Goal: Information Seeking & Learning: Learn about a topic

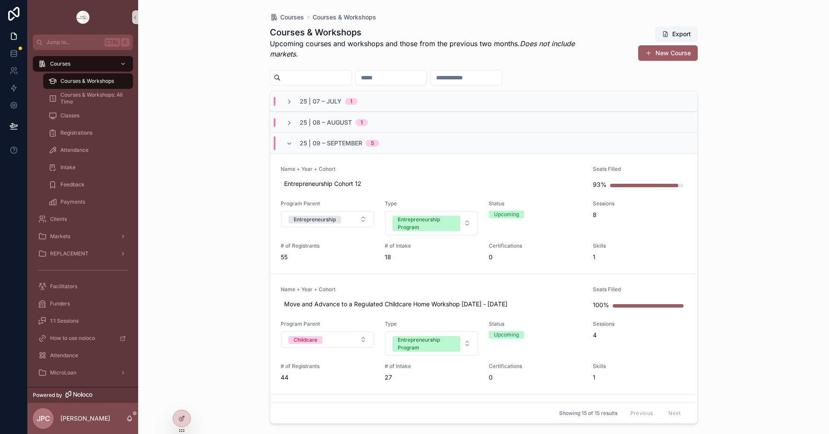
click at [107, 82] on span "Courses & Workshops" at bounding box center [87, 81] width 54 height 7
click at [439, 284] on link "Name + Year + Cohort Move and Advance to a Regulated Childcare Home Workshop Se…" at bounding box center [483, 334] width 427 height 120
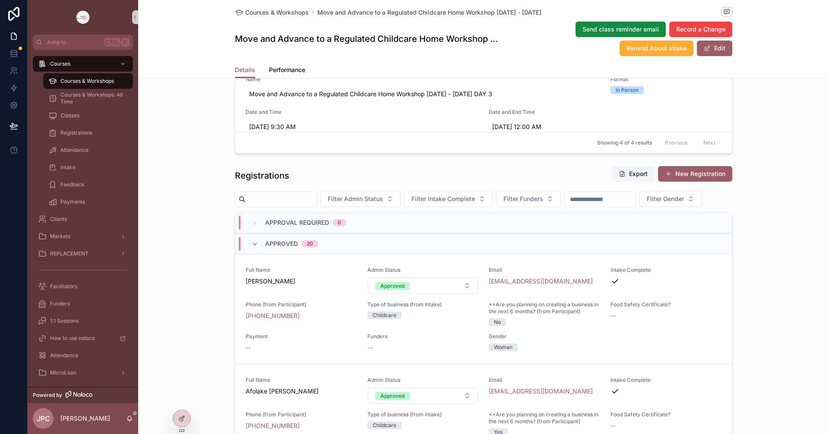
scroll to position [648, 0]
click at [253, 246] on span "scrollable content" at bounding box center [254, 242] width 7 height 7
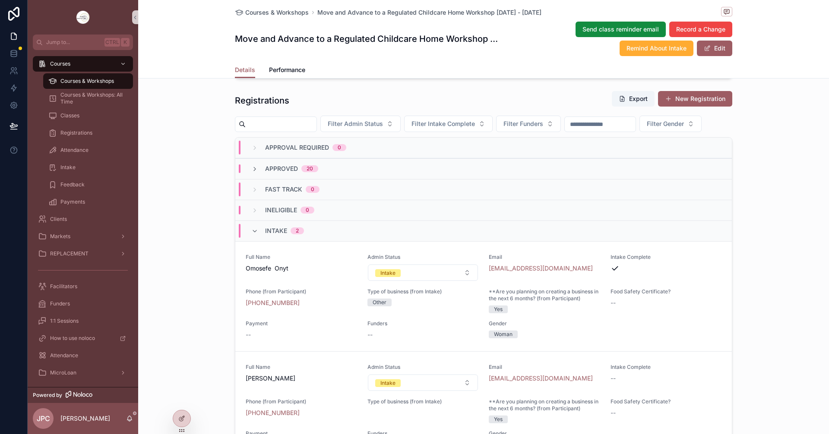
scroll to position [734, 0]
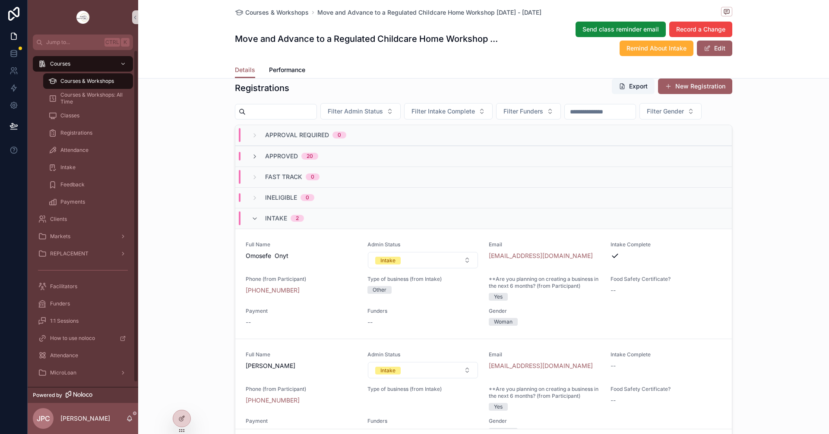
click at [71, 81] on span "Courses & Workshops" at bounding box center [87, 81] width 54 height 7
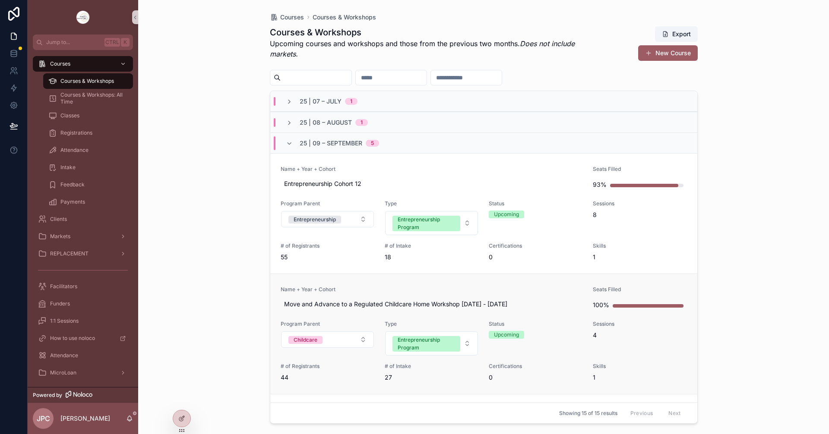
click at [430, 282] on link "Name + Year + Cohort Move and Advance to a Regulated Childcare Home Workshop Se…" at bounding box center [483, 334] width 427 height 120
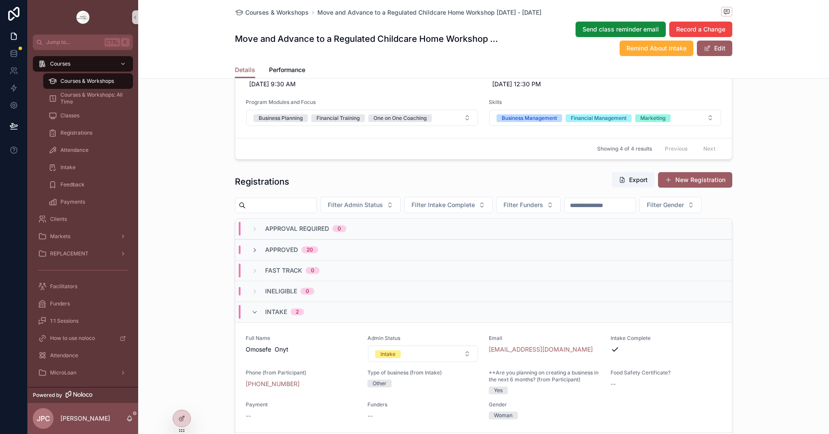
scroll to position [648, 0]
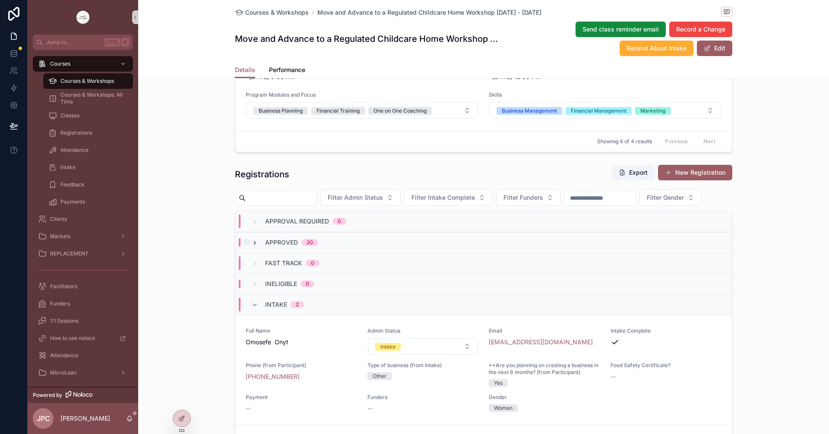
click at [251, 247] on icon "scrollable content" at bounding box center [254, 243] width 7 height 7
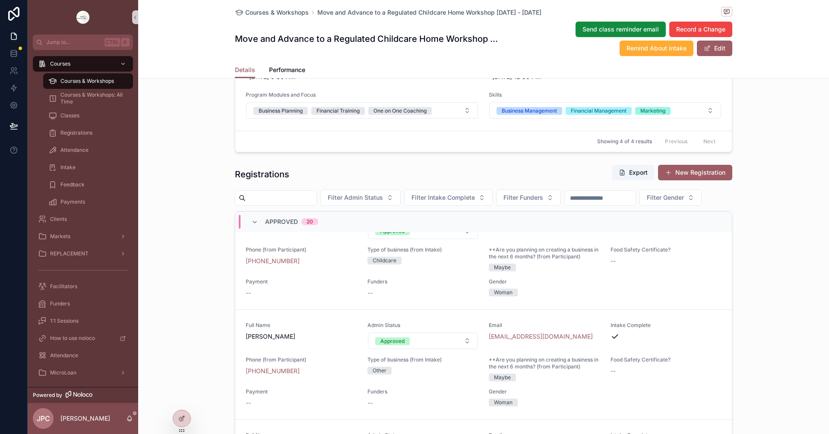
click at [207, 313] on div "**********" at bounding box center [483, 41] width 691 height 1000
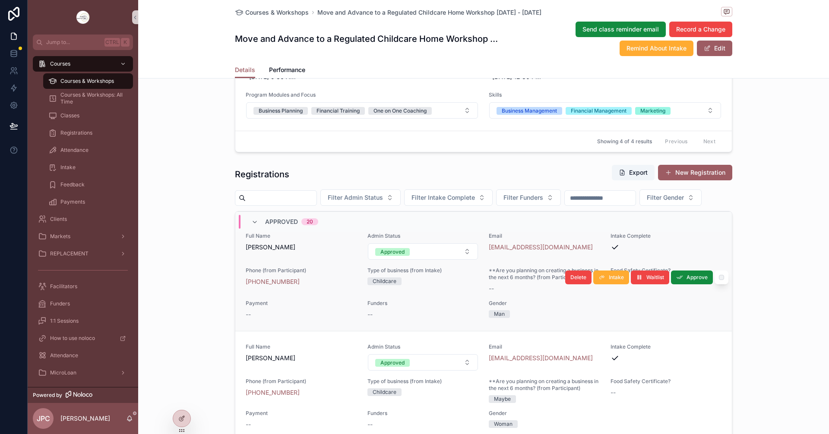
scroll to position [1425, 0]
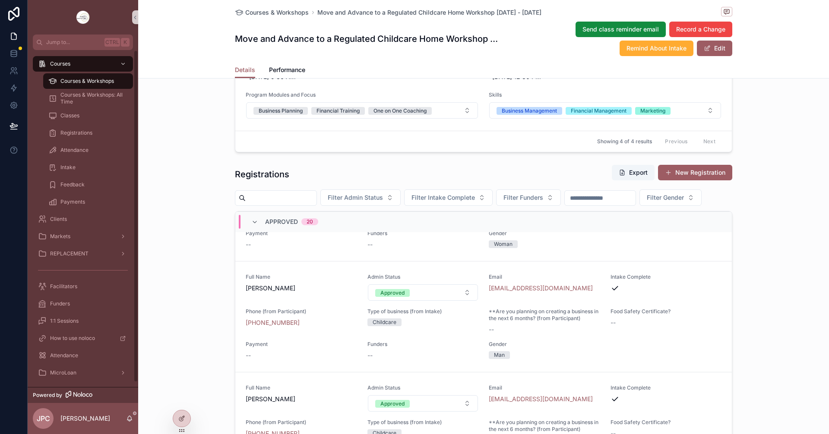
drag, startPoint x: 92, startPoint y: 80, endPoint x: 181, endPoint y: 196, distance: 146.0
click at [92, 80] on span "Courses & Workshops" at bounding box center [87, 81] width 54 height 7
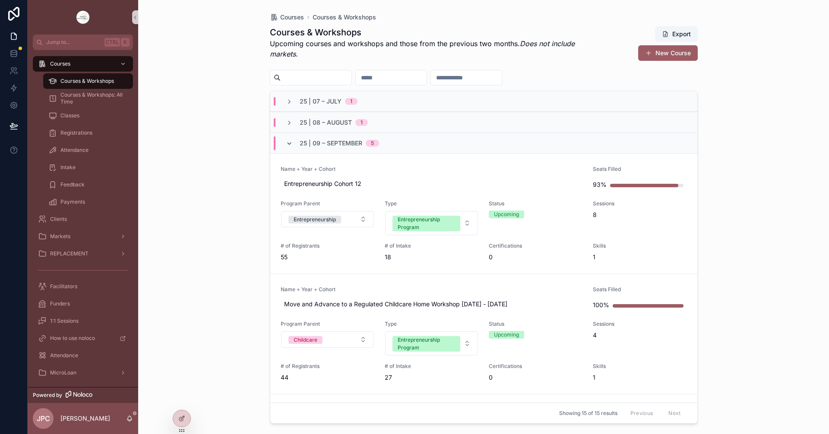
click at [291, 143] on icon "scrollable content" at bounding box center [289, 143] width 7 height 7
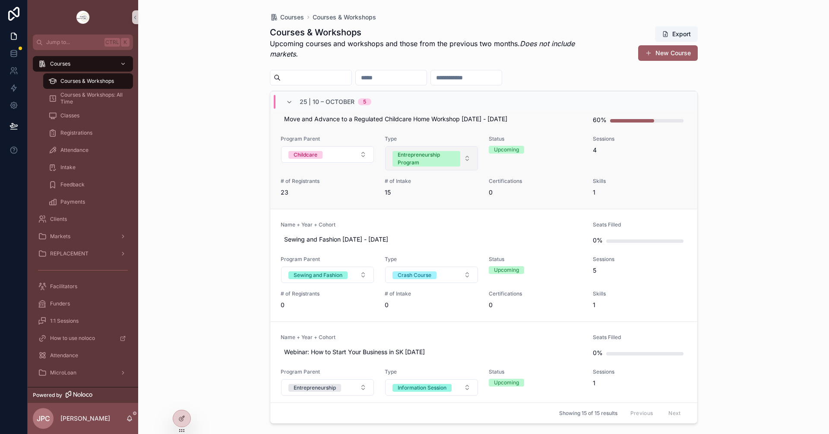
scroll to position [43, 0]
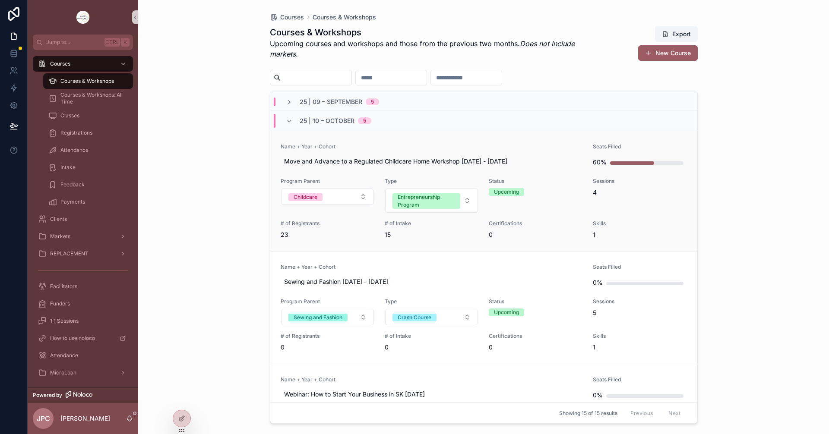
click at [452, 145] on span "Name + Year + Cohort" at bounding box center [432, 146] width 302 height 7
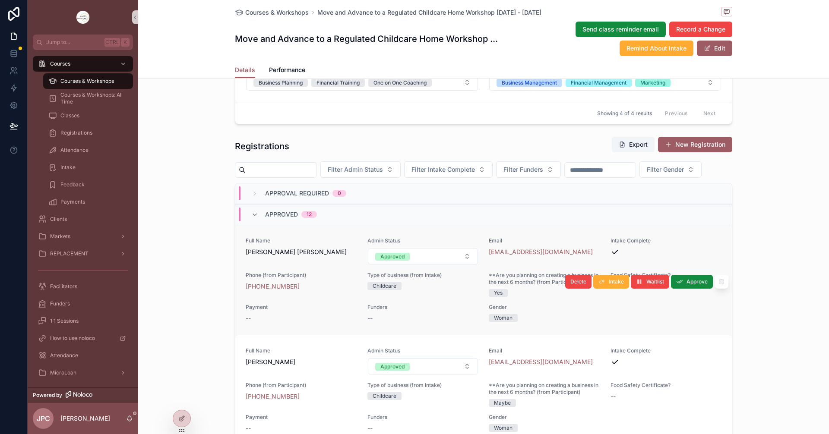
scroll to position [691, 0]
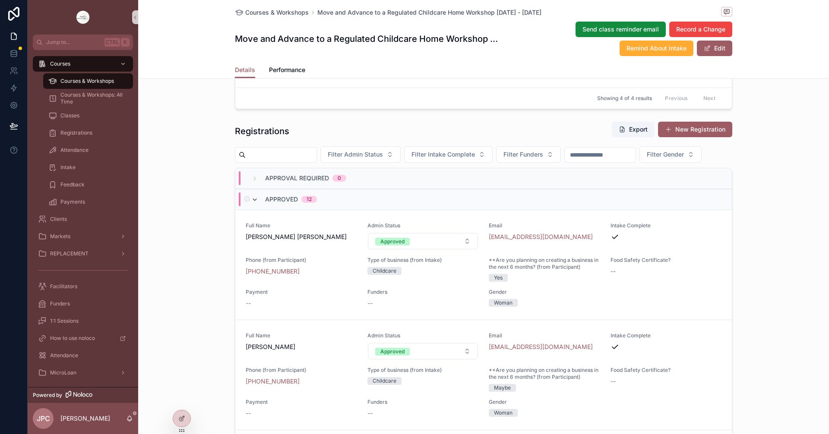
click at [253, 203] on icon "scrollable content" at bounding box center [254, 199] width 7 height 7
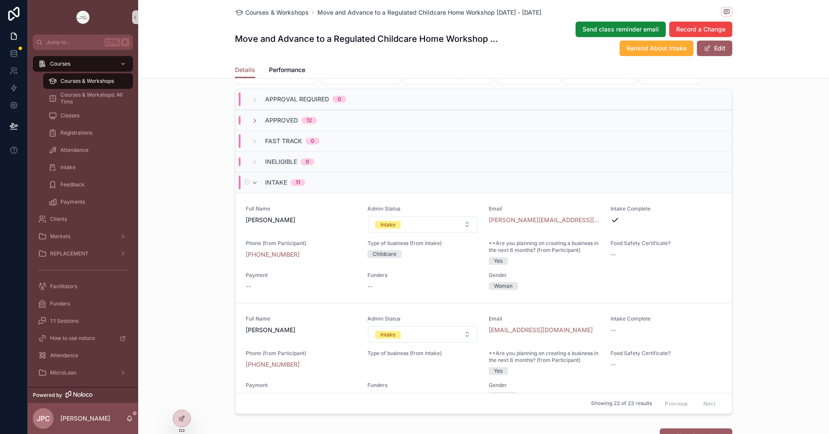
scroll to position [777, 0]
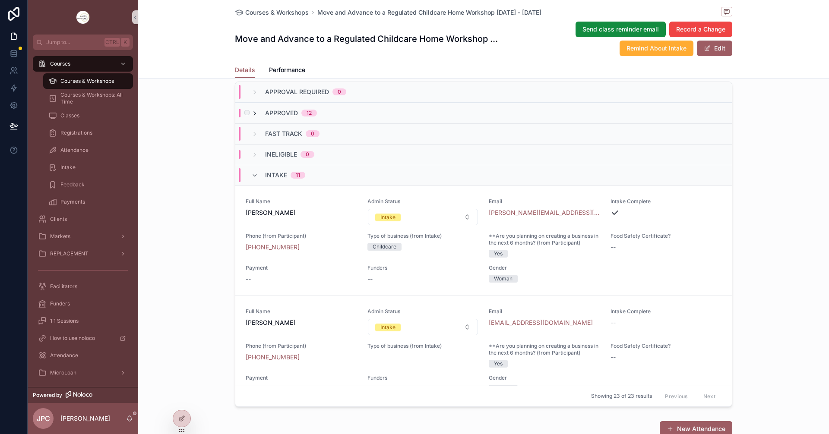
click at [251, 117] on icon "scrollable content" at bounding box center [254, 113] width 7 height 7
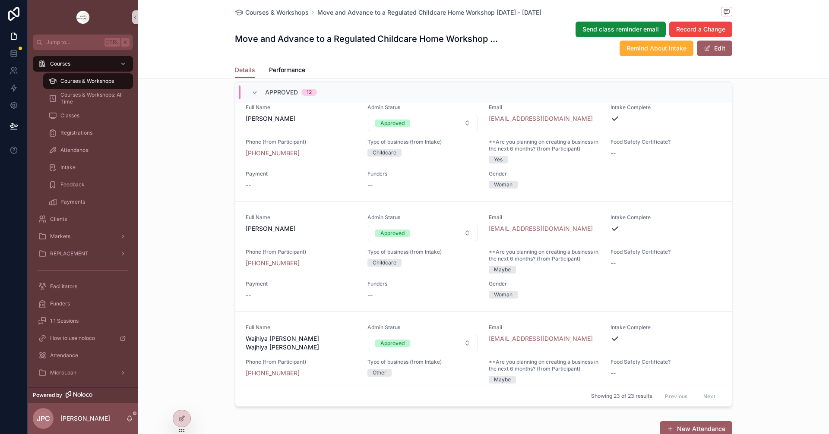
scroll to position [1079, 0]
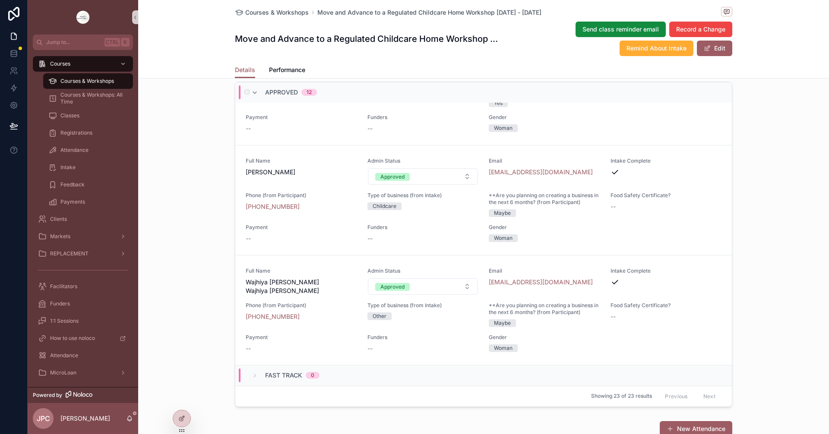
click at [257, 99] on div "Approved 12" at bounding box center [284, 92] width 66 height 14
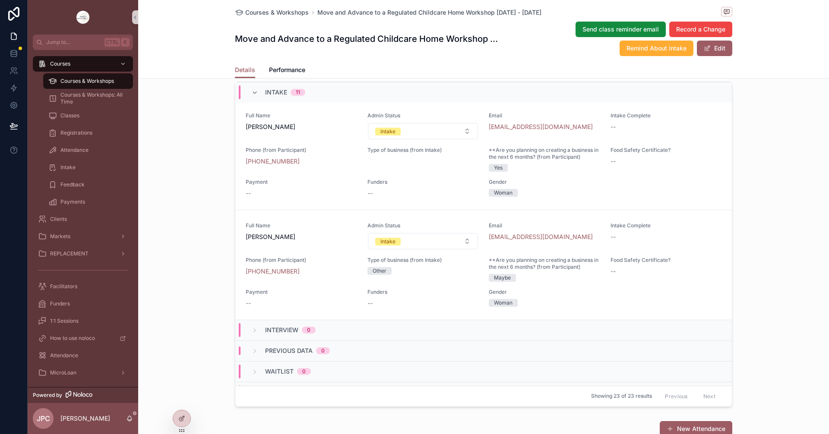
scroll to position [1081, 0]
click at [251, 99] on div "Intake 11" at bounding box center [278, 92] width 54 height 14
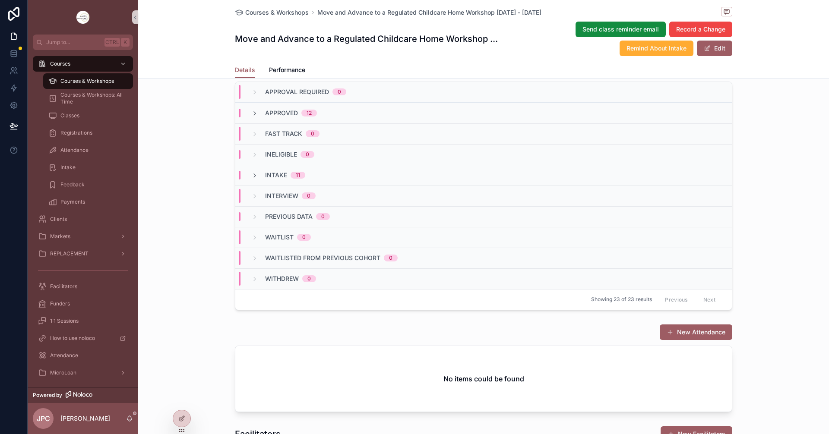
scroll to position [0, 0]
click at [251, 179] on icon "scrollable content" at bounding box center [254, 175] width 7 height 7
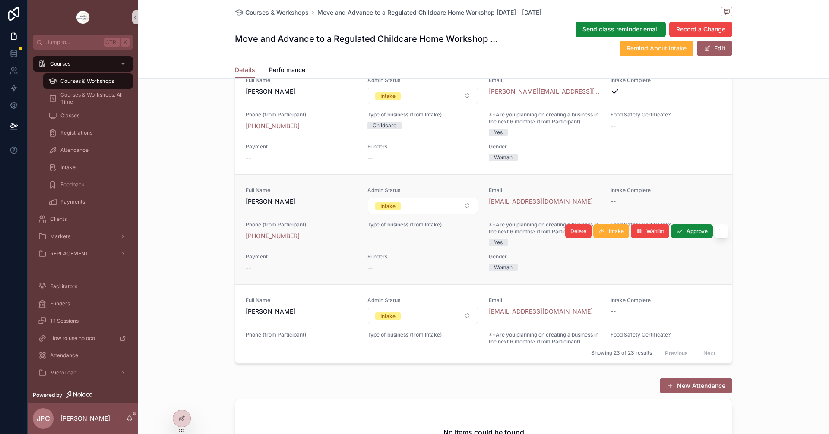
scroll to position [37, 0]
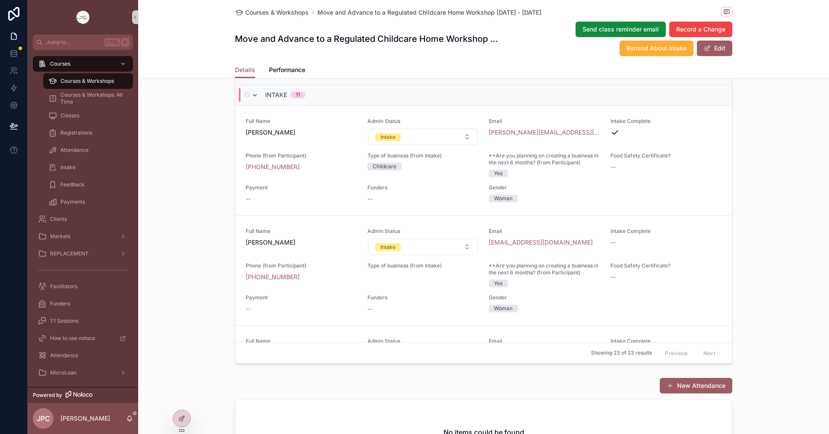
click at [251, 99] on icon "scrollable content" at bounding box center [254, 95] width 7 height 7
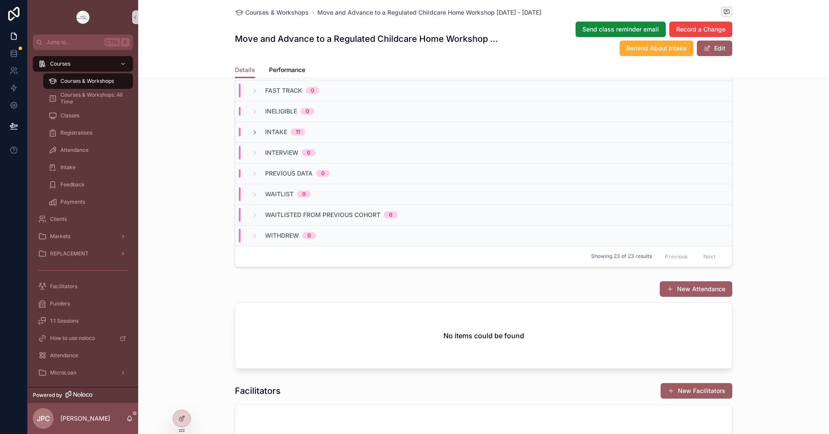
scroll to position [0, 0]
click at [256, 136] on div "Intake 11" at bounding box center [278, 132] width 54 height 9
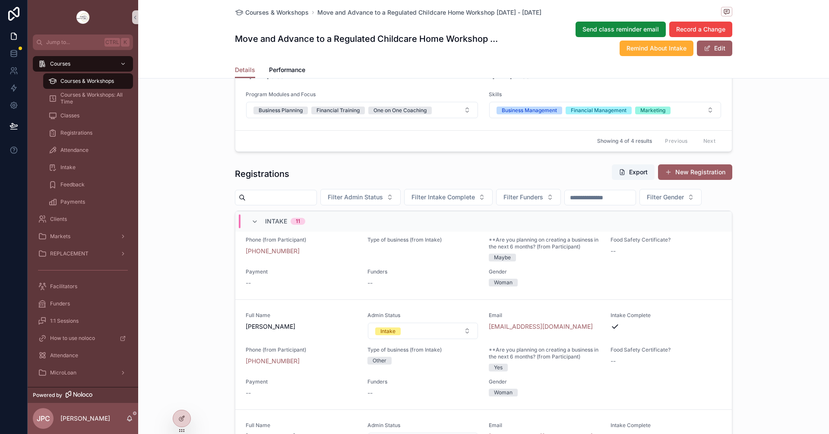
scroll to position [648, 0]
click at [251, 226] on icon "scrollable content" at bounding box center [254, 222] width 7 height 7
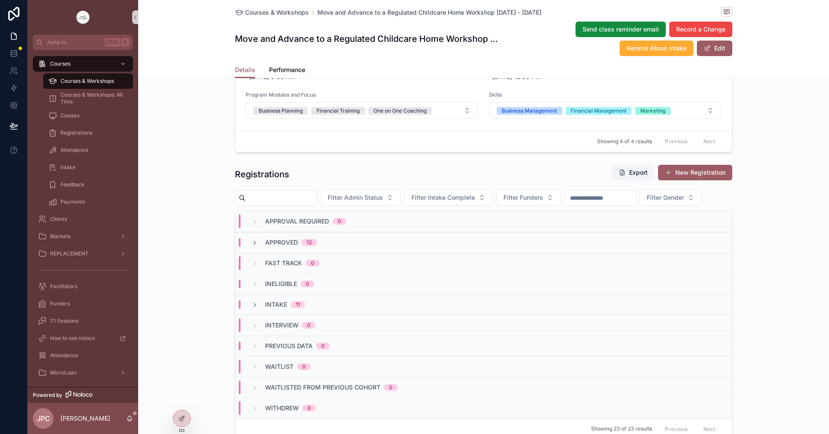
scroll to position [0, 0]
click at [253, 315] on div "Intake 11" at bounding box center [483, 304] width 497 height 21
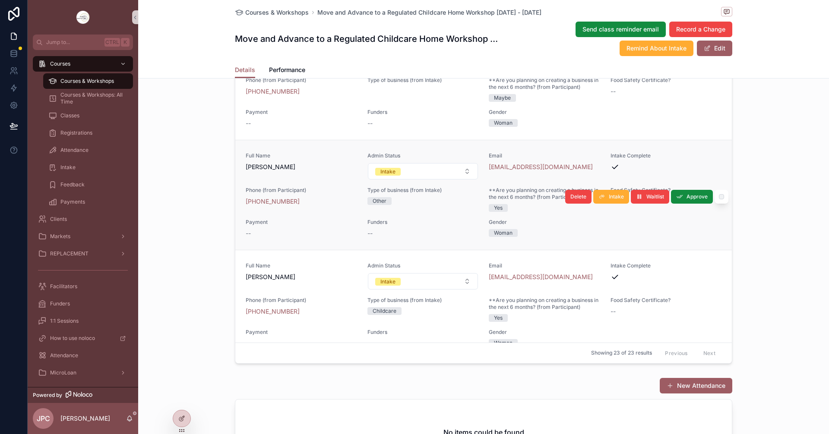
scroll to position [389, 0]
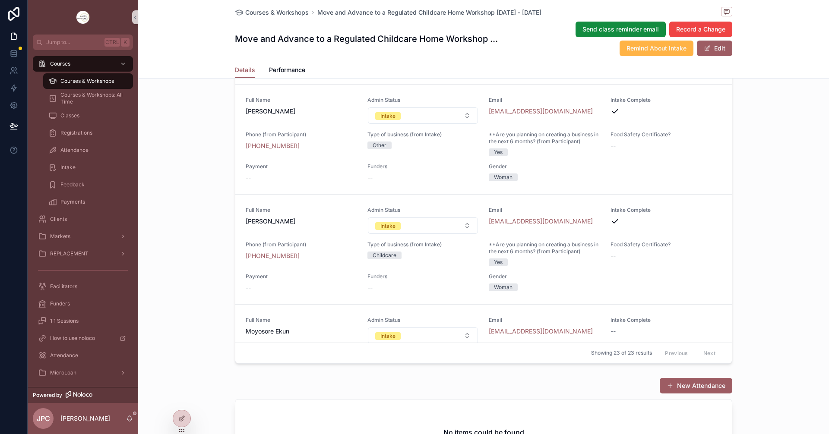
click at [627, 45] on span "Remind About Intake" at bounding box center [656, 48] width 60 height 9
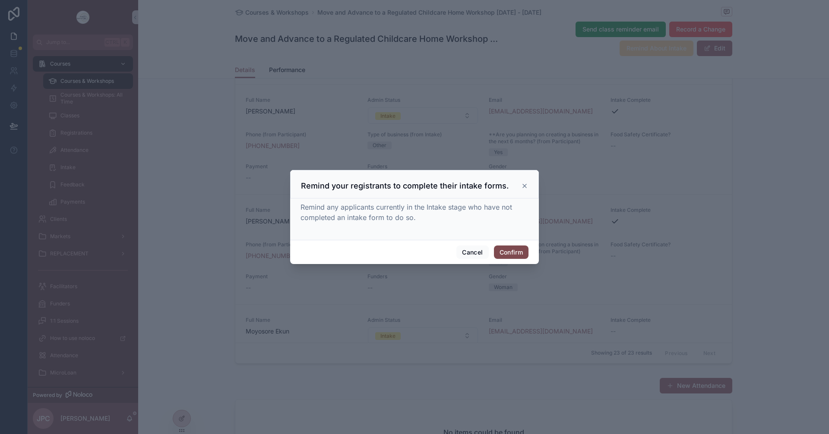
click at [516, 259] on button "Confirm" at bounding box center [511, 253] width 35 height 14
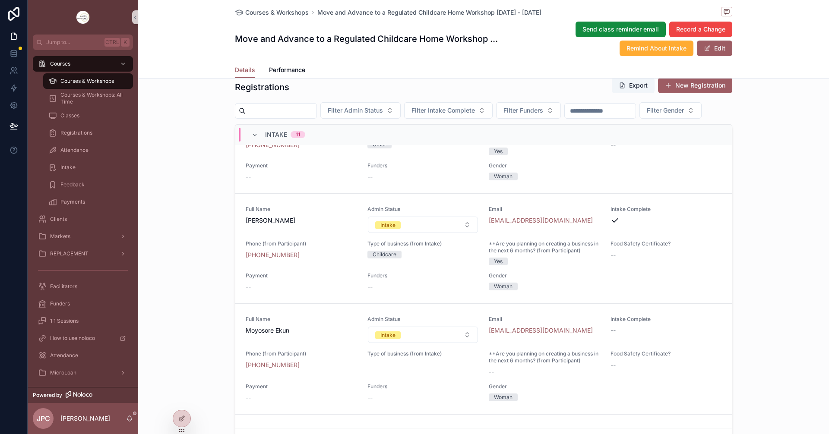
scroll to position [734, 0]
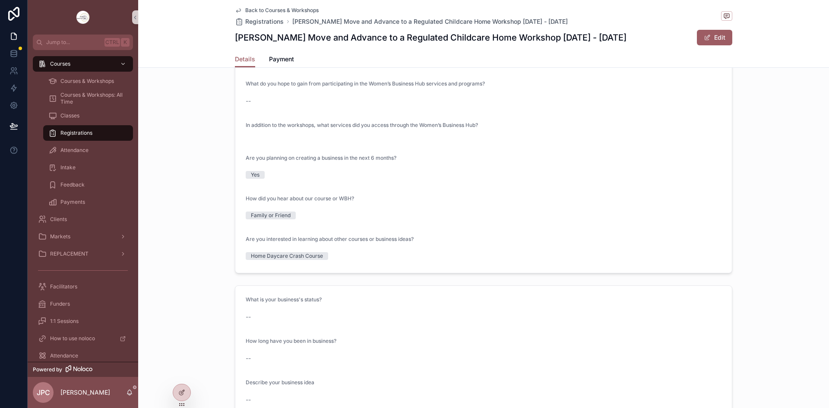
scroll to position [604, 0]
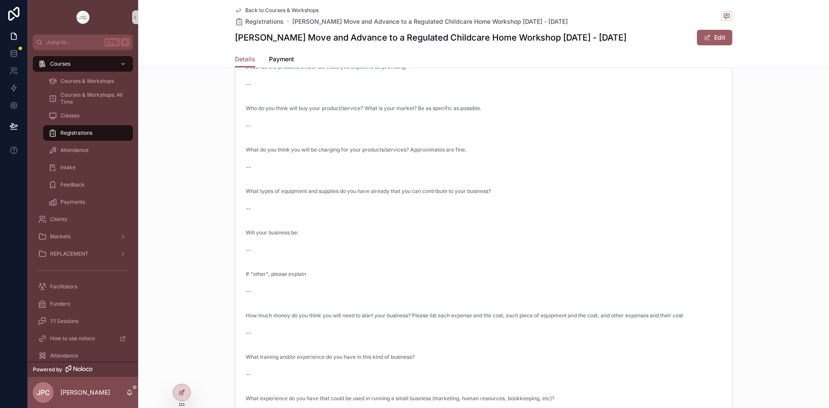
scroll to position [1295, 0]
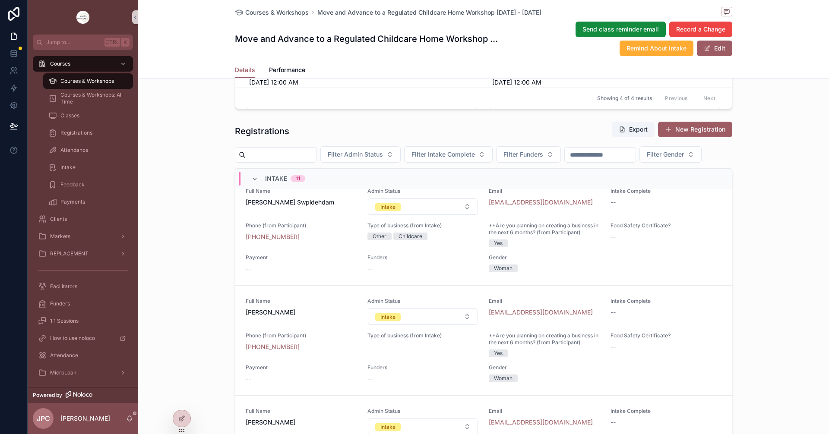
scroll to position [993, 0]
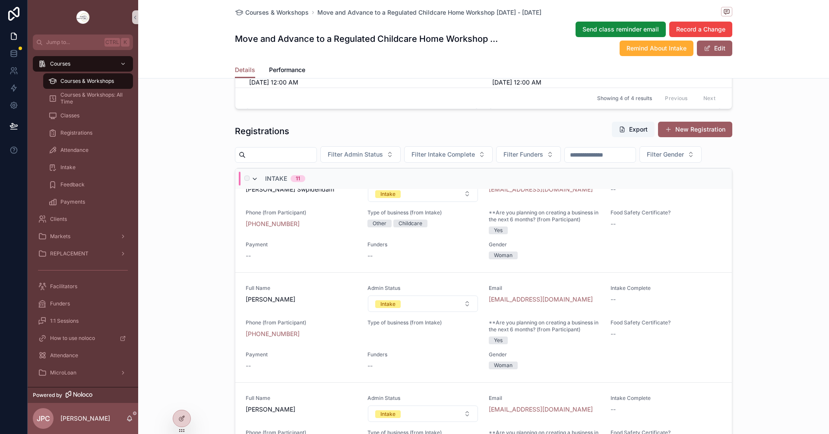
click at [253, 183] on icon "scrollable content" at bounding box center [254, 179] width 7 height 7
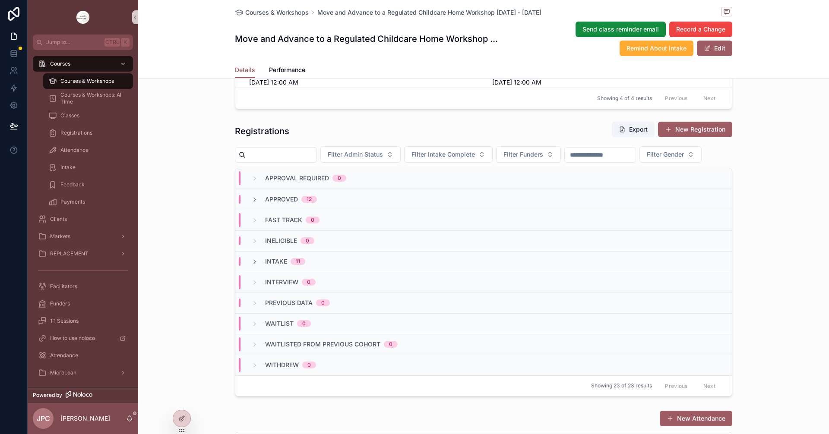
scroll to position [0, 0]
click at [77, 76] on div "Courses & Workshops" at bounding box center [87, 81] width 79 height 14
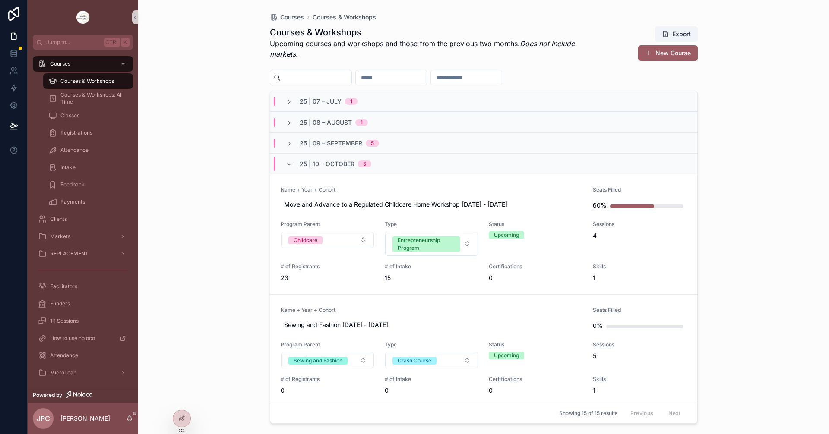
click at [284, 167] on div "25 | 10 – October 5" at bounding box center [328, 164] width 106 height 14
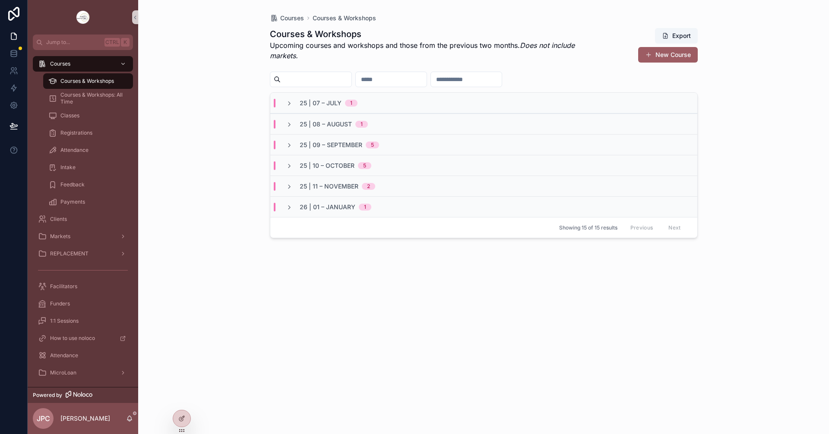
click at [293, 187] on div "25 | 11 – November 2" at bounding box center [330, 186] width 89 height 9
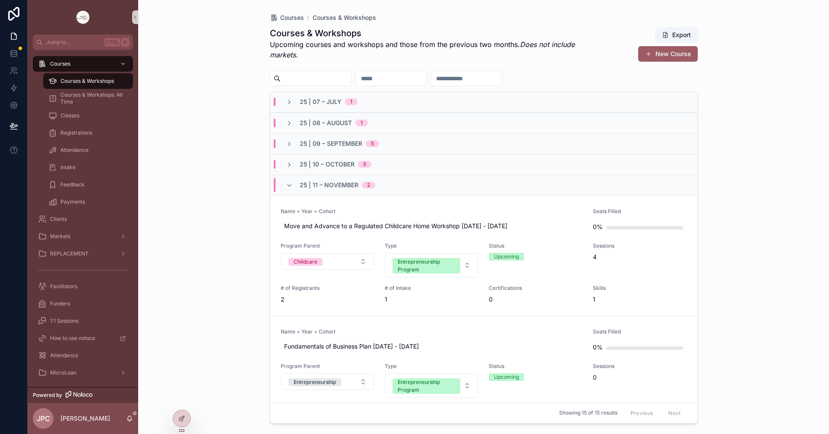
click at [293, 187] on div "25 | 11 – November 2" at bounding box center [330, 185] width 89 height 14
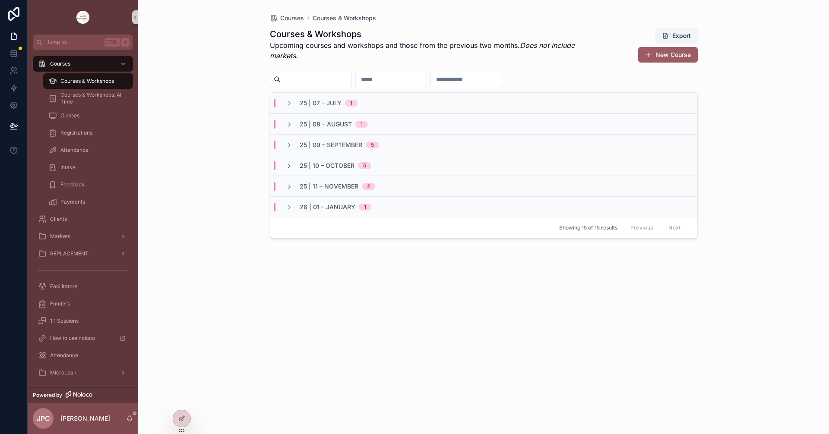
click at [293, 187] on div "25 | 11 – November 2" at bounding box center [330, 186] width 89 height 9
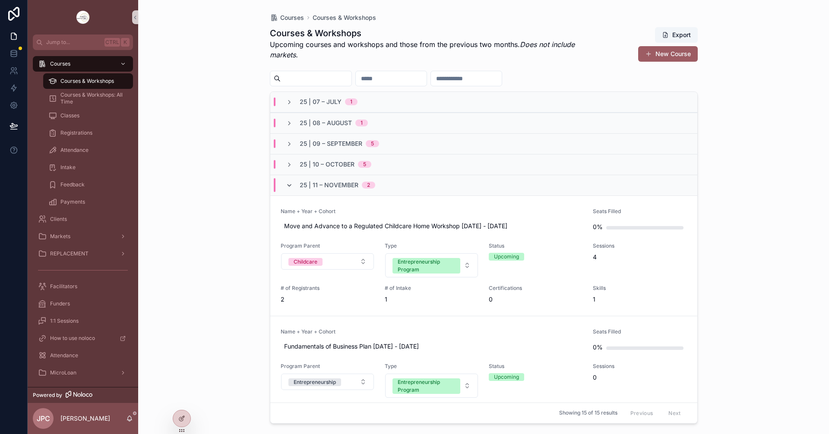
click at [287, 186] on icon "scrollable content" at bounding box center [289, 185] width 7 height 7
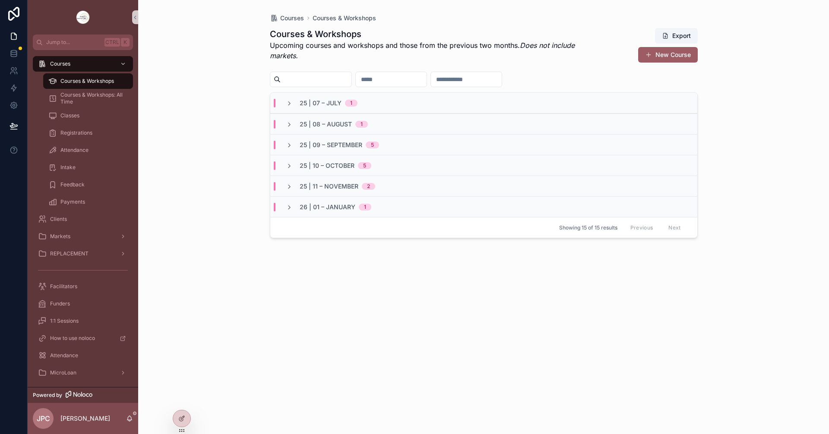
click at [287, 172] on div "25 | 10 – October 5" at bounding box center [483, 165] width 427 height 21
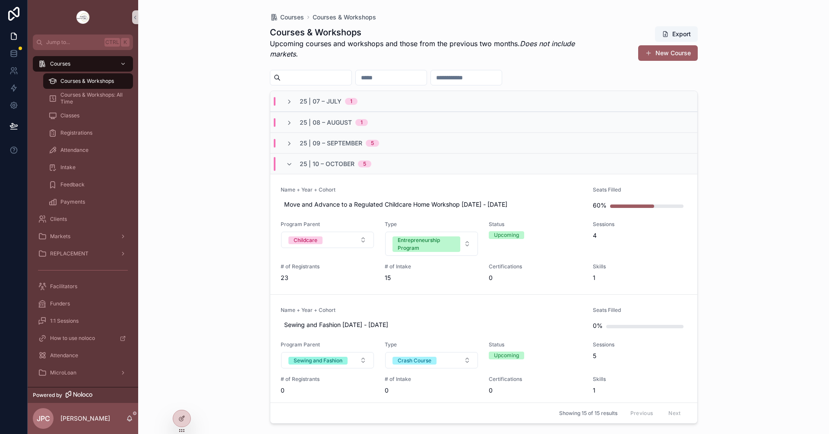
click at [287, 172] on div "25 | 10 – October 5" at bounding box center [483, 163] width 427 height 21
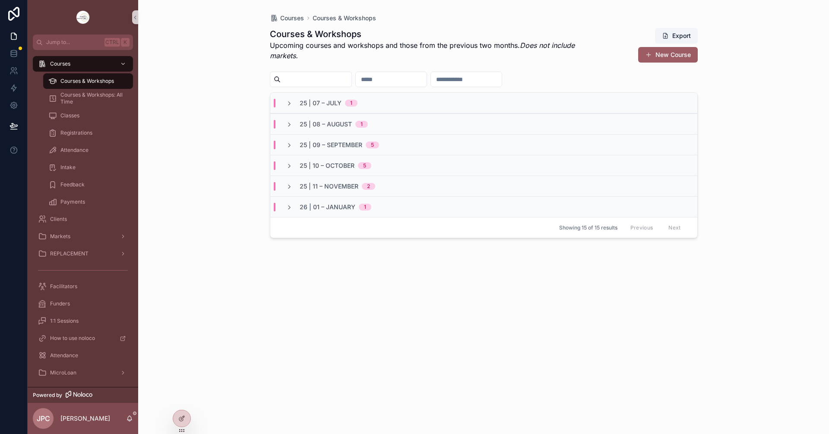
click at [295, 161] on div "25 | 10 – October 5" at bounding box center [483, 165] width 427 height 21
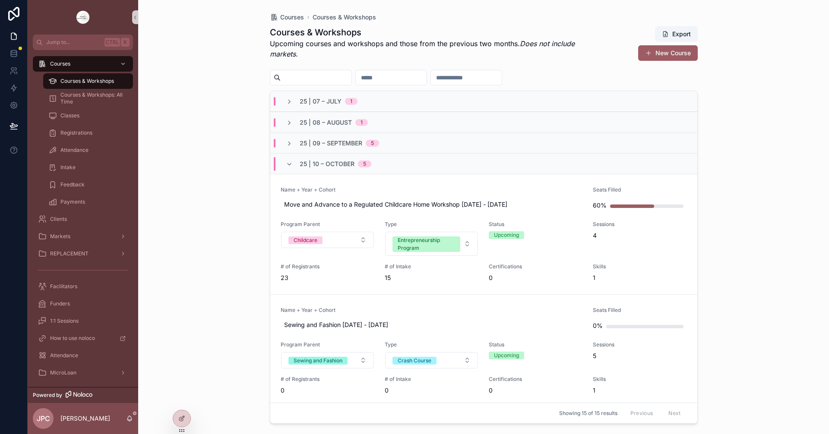
drag, startPoint x: 432, startPoint y: 183, endPoint x: 252, endPoint y: 160, distance: 181.6
click at [252, 160] on div "Courses Courses & Workshops Courses & Workshops Upcoming courses and workshops …" at bounding box center [483, 217] width 691 height 434
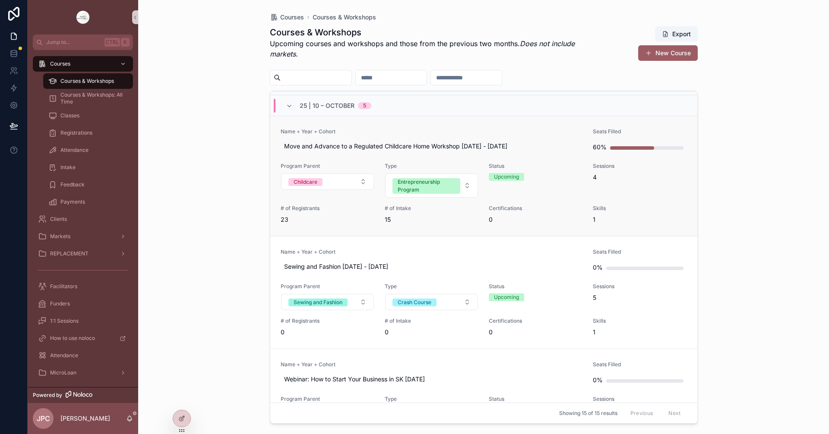
scroll to position [43, 0]
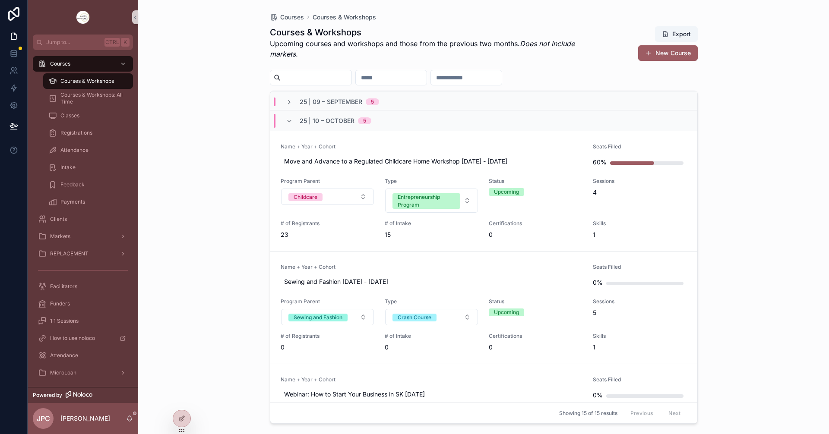
click at [468, 146] on span "Name + Year + Cohort" at bounding box center [432, 146] width 302 height 7
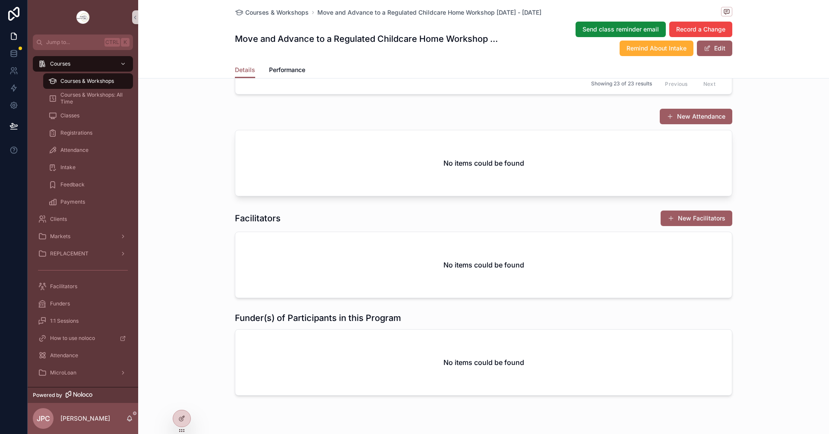
scroll to position [691, 0]
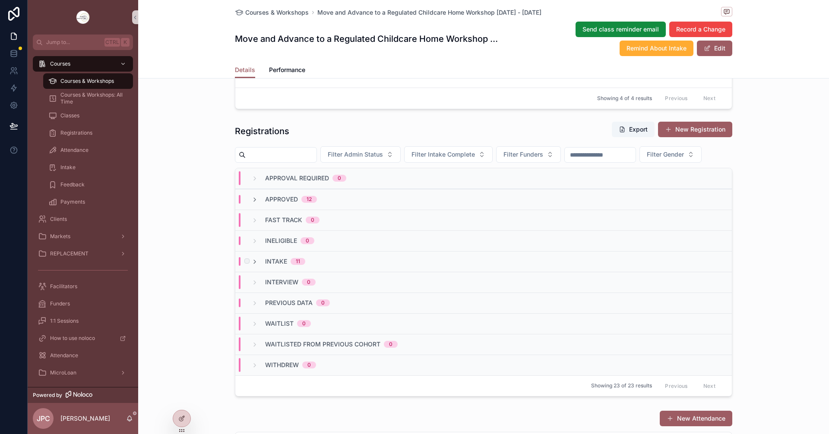
click at [251, 266] on div "Intake 11" at bounding box center [278, 261] width 54 height 9
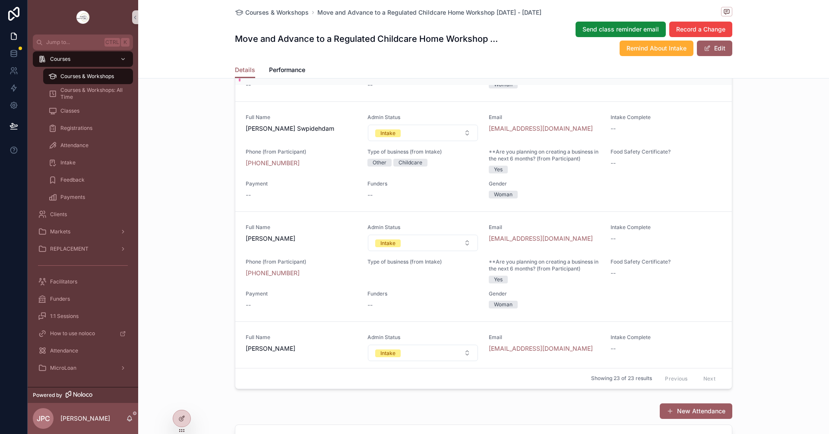
scroll to position [785, 0]
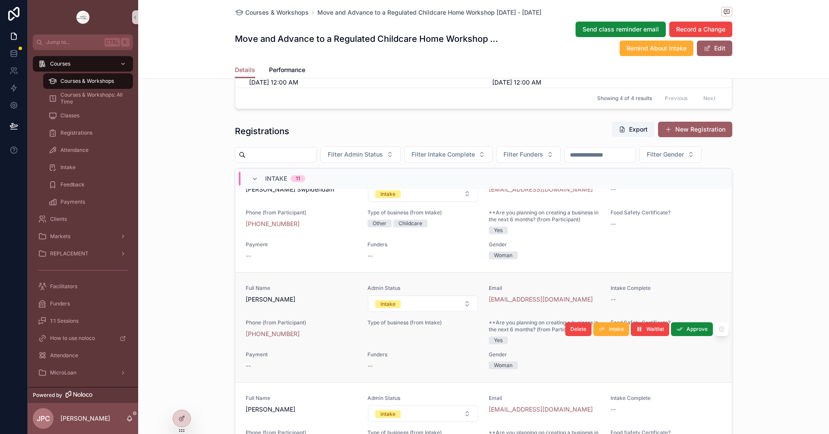
scroll to position [1079, 0]
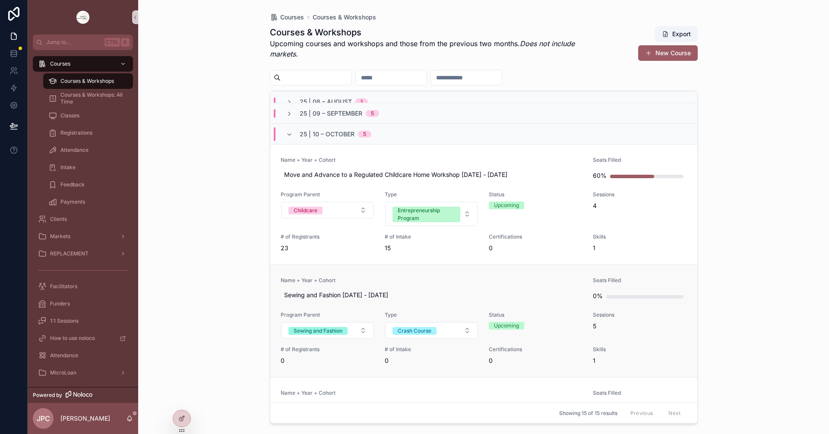
scroll to position [43, 0]
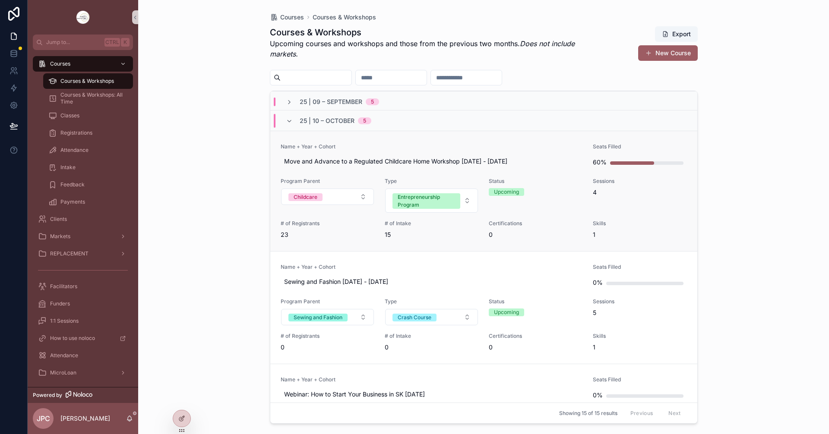
click at [367, 141] on link "Name + Year + Cohort Move and Advance to a Regulated Childcare Home Workshop [D…" at bounding box center [483, 191] width 427 height 120
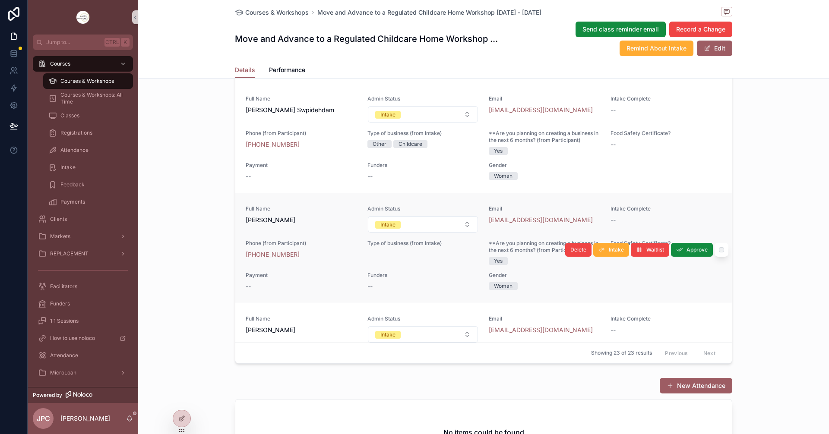
scroll to position [1036, 0]
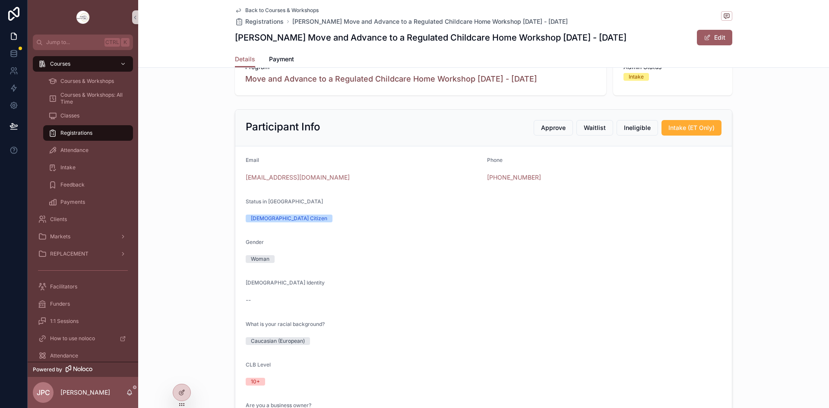
scroll to position [86, 0]
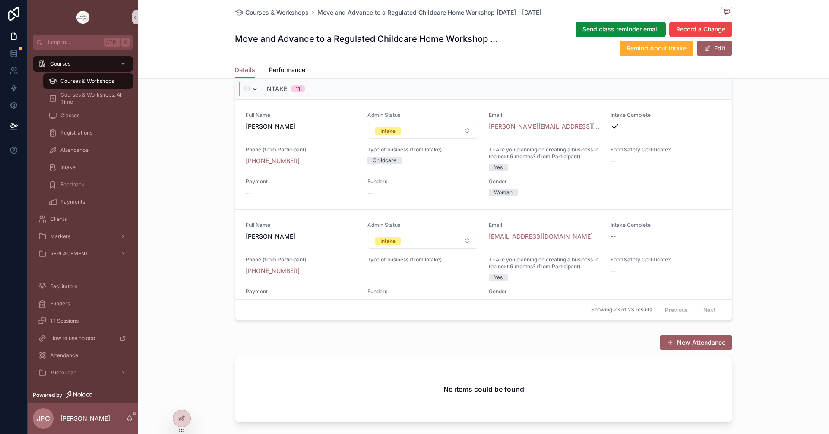
click at [254, 93] on icon "scrollable content" at bounding box center [254, 89] width 7 height 7
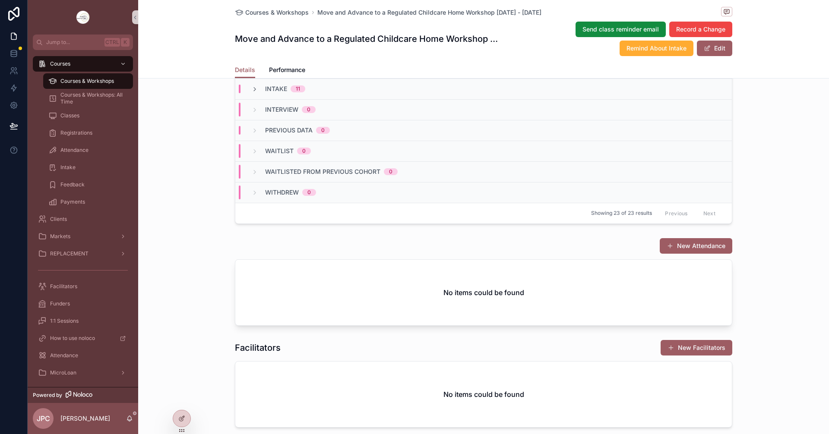
scroll to position [777, 0]
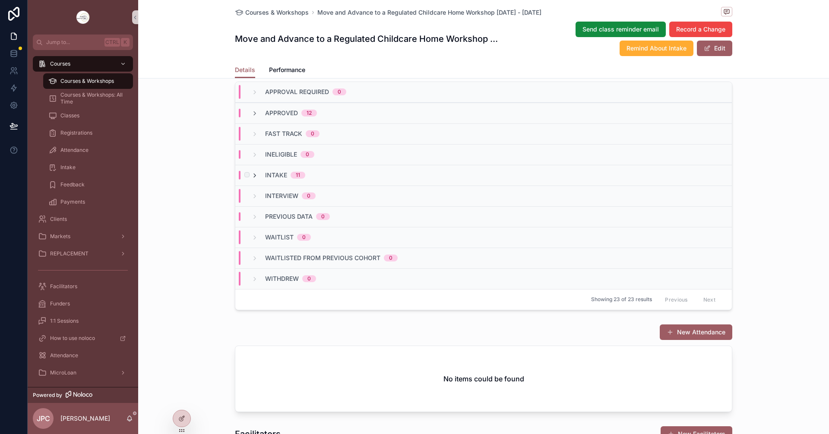
click at [251, 179] on icon "scrollable content" at bounding box center [254, 175] width 7 height 7
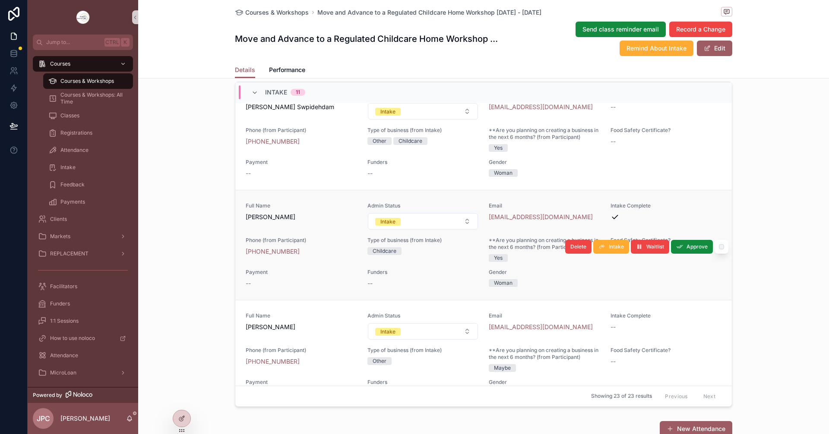
scroll to position [993, 0]
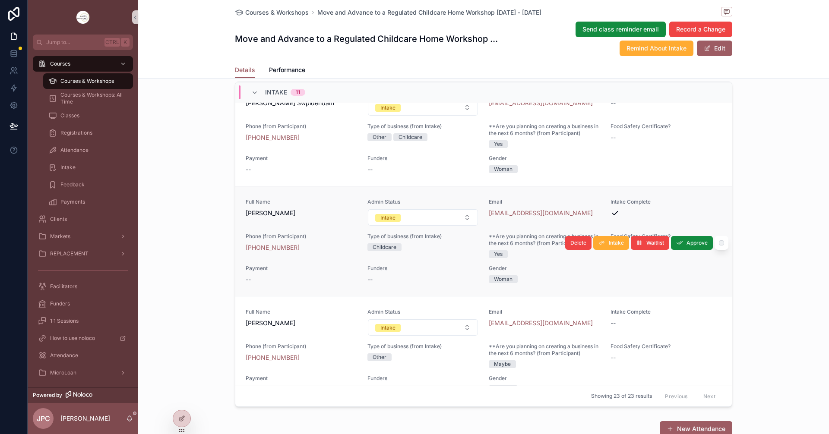
click at [336, 218] on div "Full Name [PERSON_NAME]" at bounding box center [301, 208] width 111 height 19
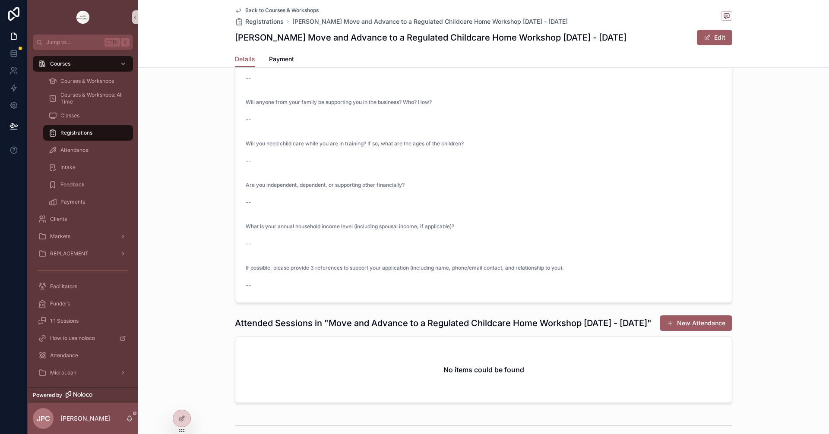
scroll to position [1529, 0]
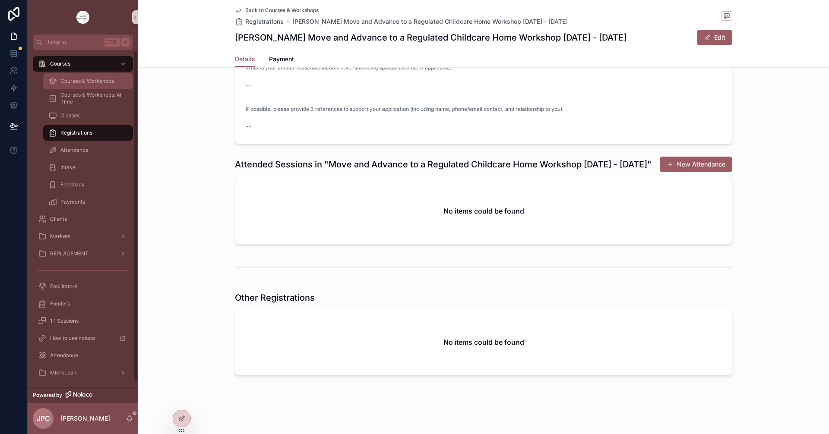
click at [95, 79] on span "Courses & Workshops" at bounding box center [87, 81] width 54 height 7
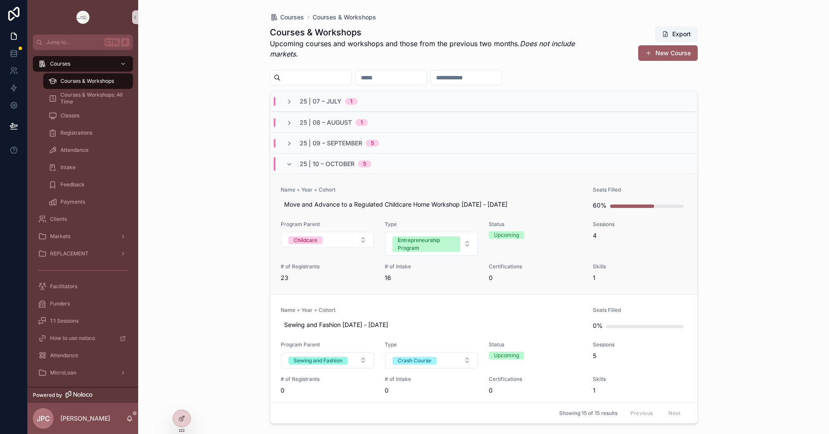
click at [467, 187] on span "Name + Year + Cohort" at bounding box center [432, 190] width 302 height 7
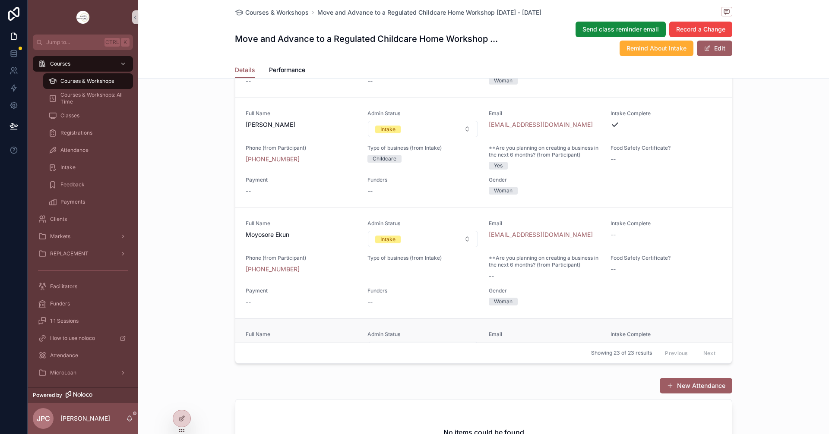
scroll to position [604, 0]
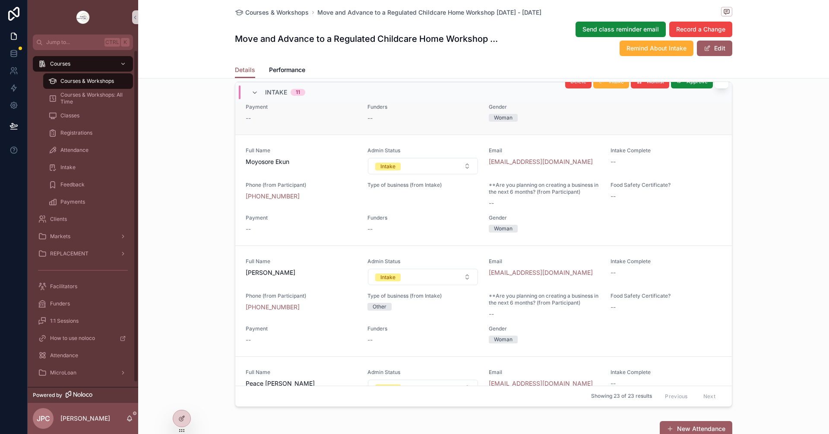
scroll to position [555, 0]
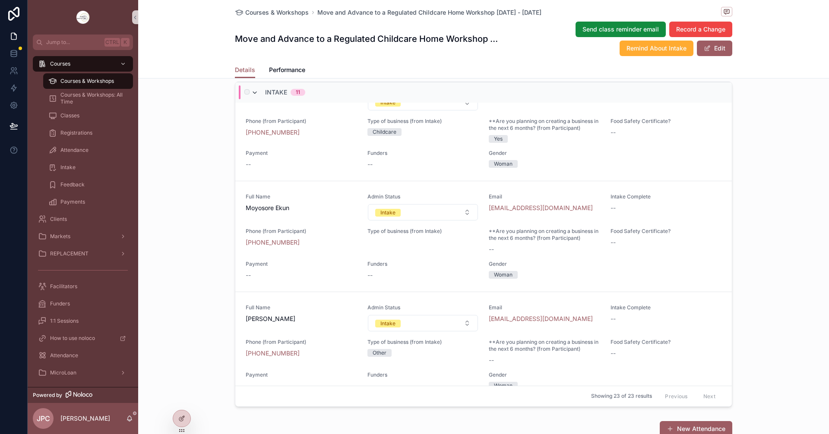
click at [254, 96] on icon "scrollable content" at bounding box center [254, 92] width 7 height 7
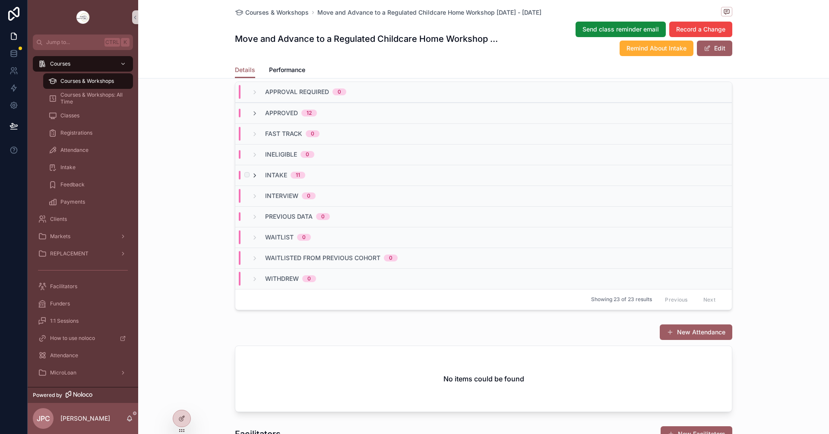
click at [254, 180] on div "Intake 11" at bounding box center [278, 175] width 54 height 9
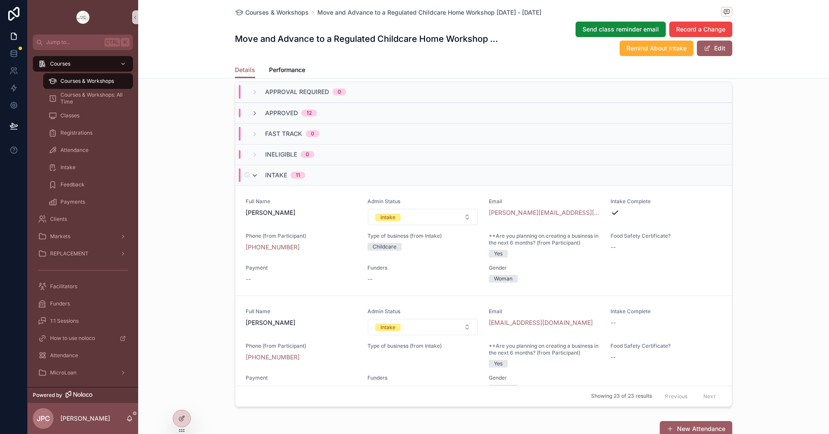
click at [253, 179] on icon "scrollable content" at bounding box center [254, 175] width 7 height 7
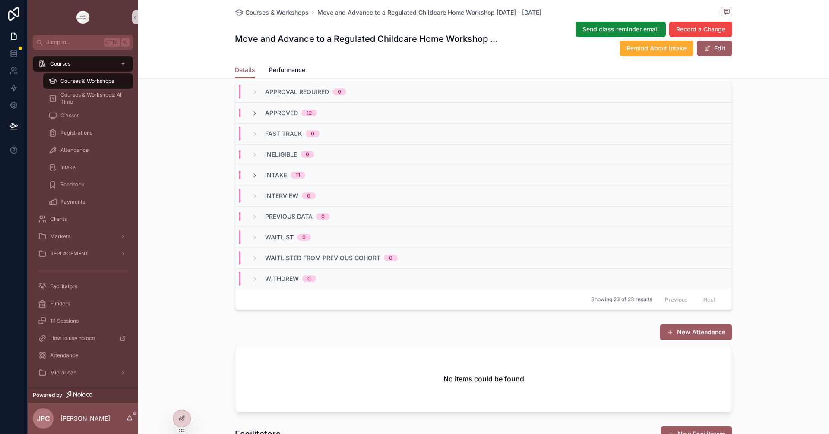
click at [253, 179] on icon "scrollable content" at bounding box center [254, 175] width 7 height 7
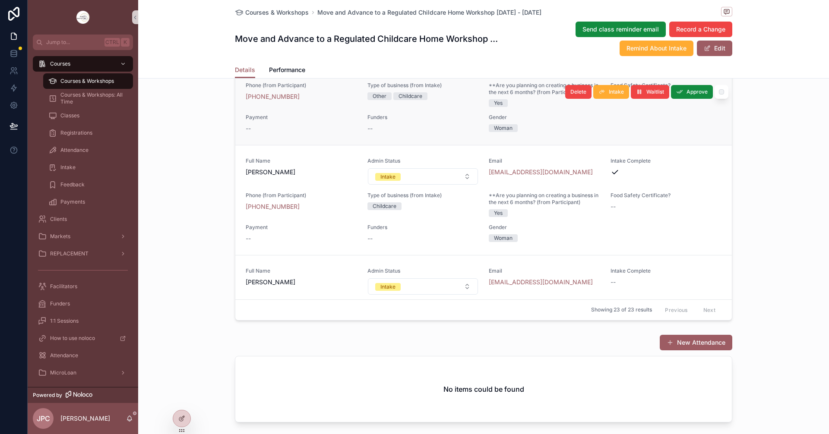
scroll to position [875, 0]
